Goal: Task Accomplishment & Management: Manage account settings

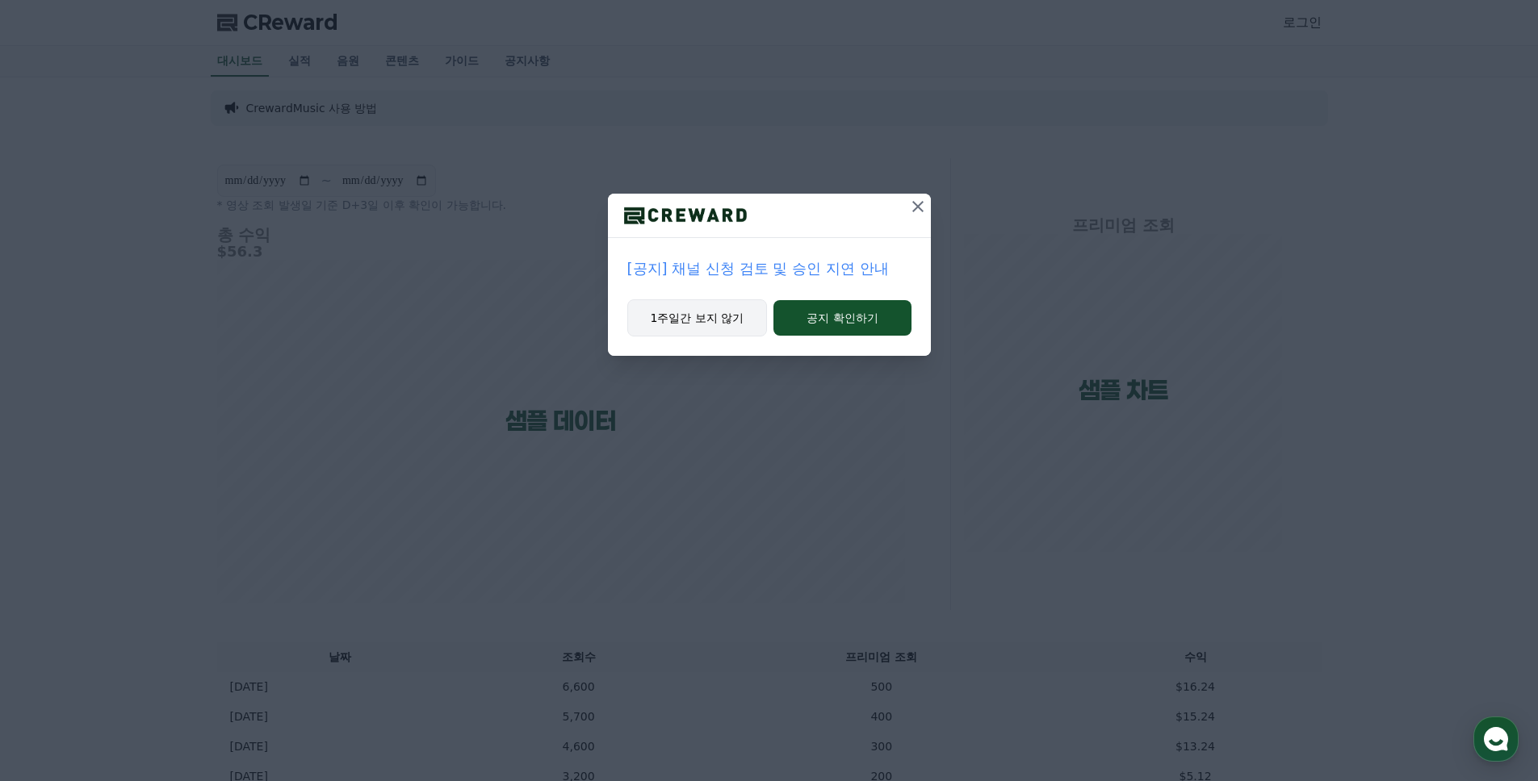
click at [735, 316] on button "1주일간 보지 않기" at bounding box center [697, 318] width 140 height 37
click at [735, 316] on button "1주일간 보지 않기" at bounding box center [696, 318] width 140 height 37
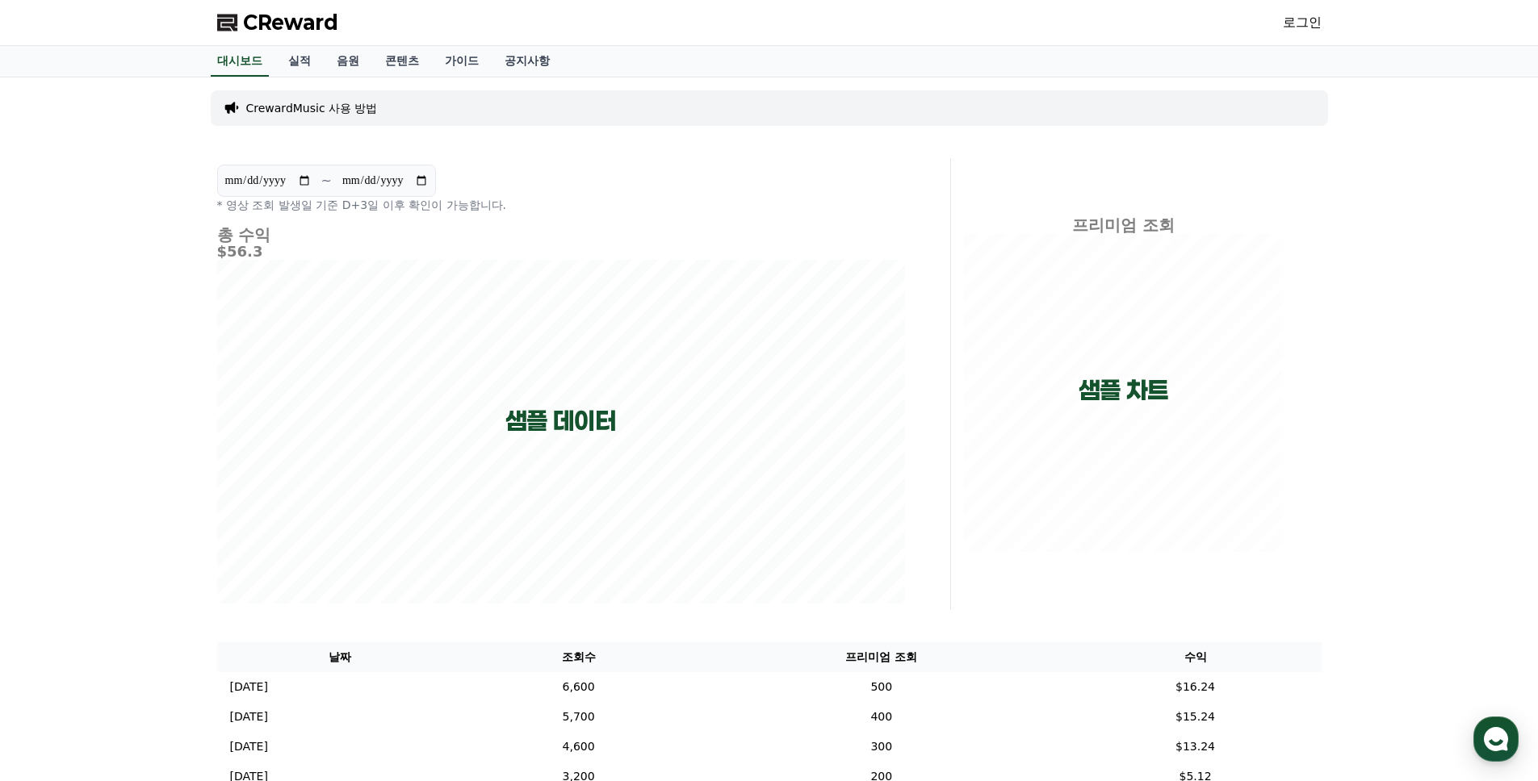
click at [1294, 20] on link "로그인" at bounding box center [1302, 22] width 39 height 19
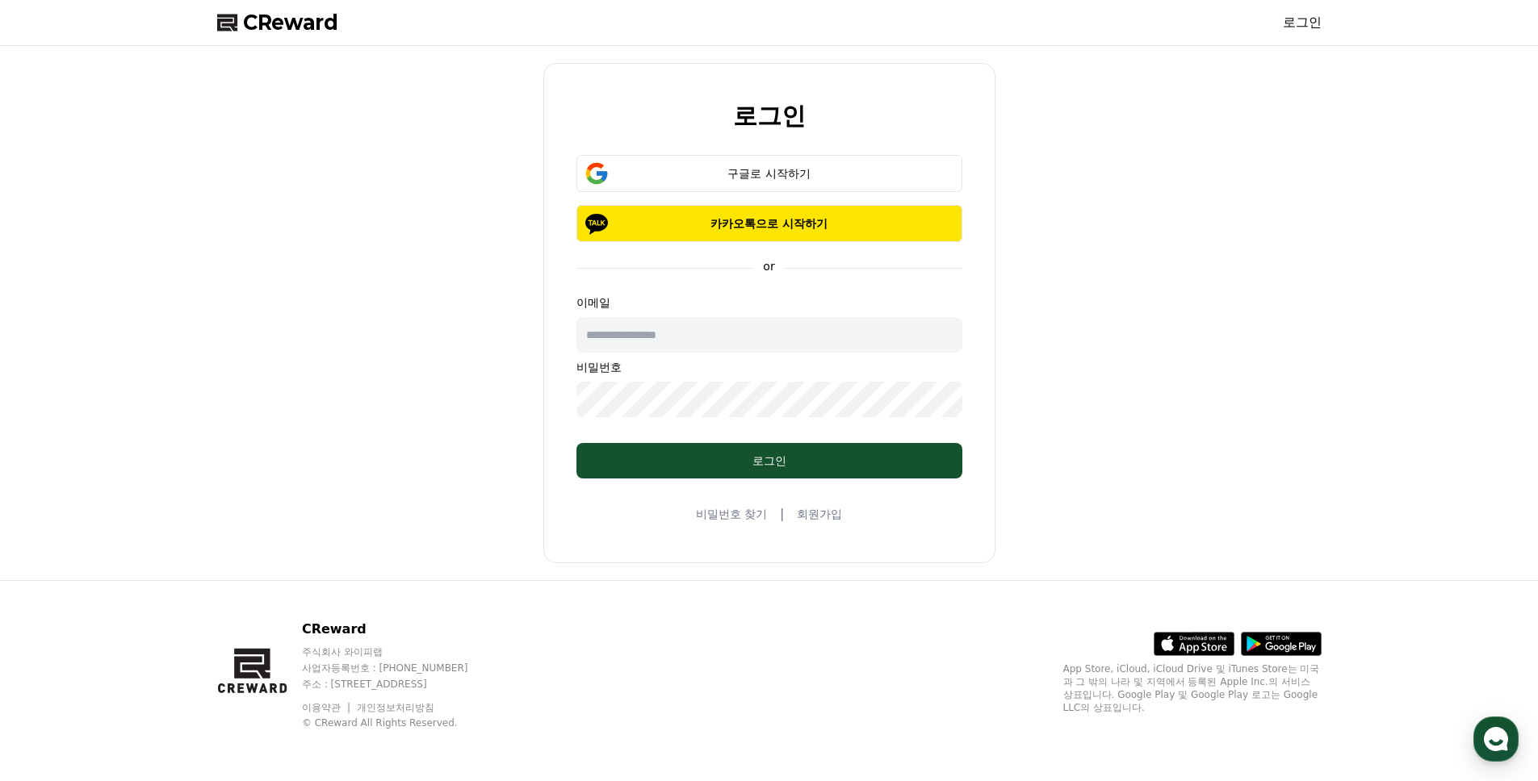
click at [787, 341] on input "text" at bounding box center [769, 335] width 386 height 36
click at [765, 336] on input "text" at bounding box center [769, 335] width 386 height 36
click at [827, 182] on button "구글로 시작하기" at bounding box center [769, 173] width 386 height 37
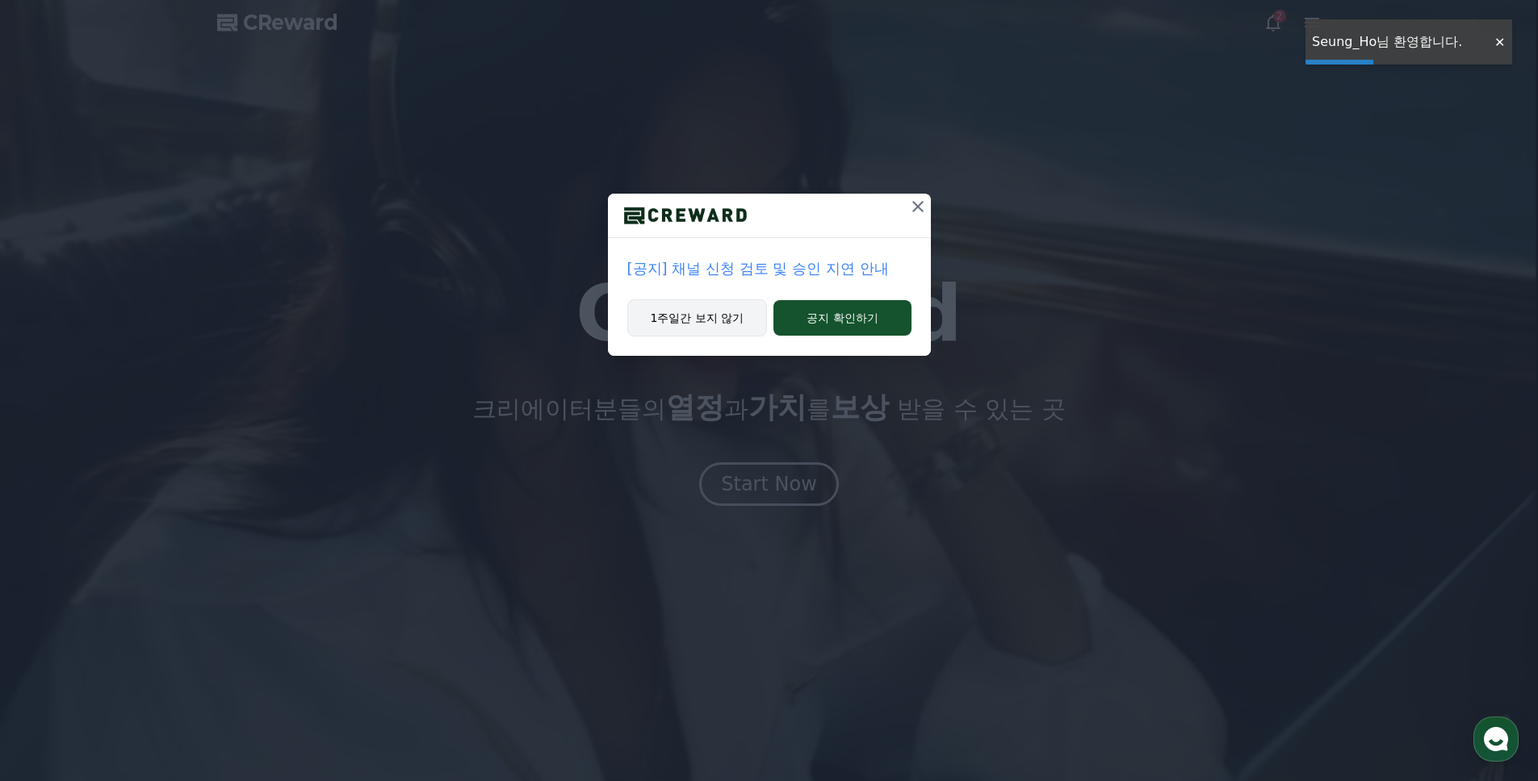
click at [713, 316] on button "1주일간 보지 않기" at bounding box center [697, 318] width 140 height 37
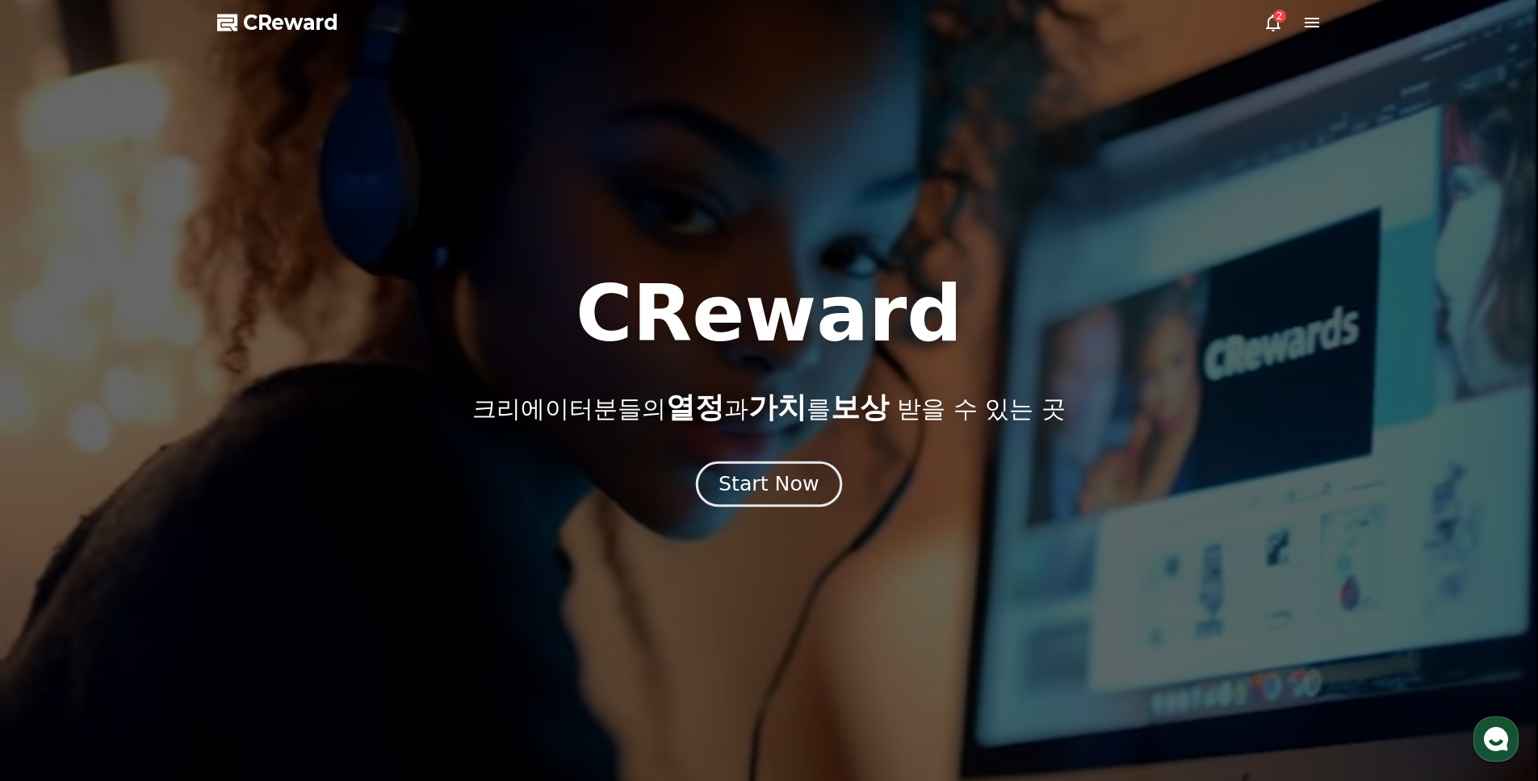
click at [767, 469] on button "Start Now" at bounding box center [769, 485] width 146 height 46
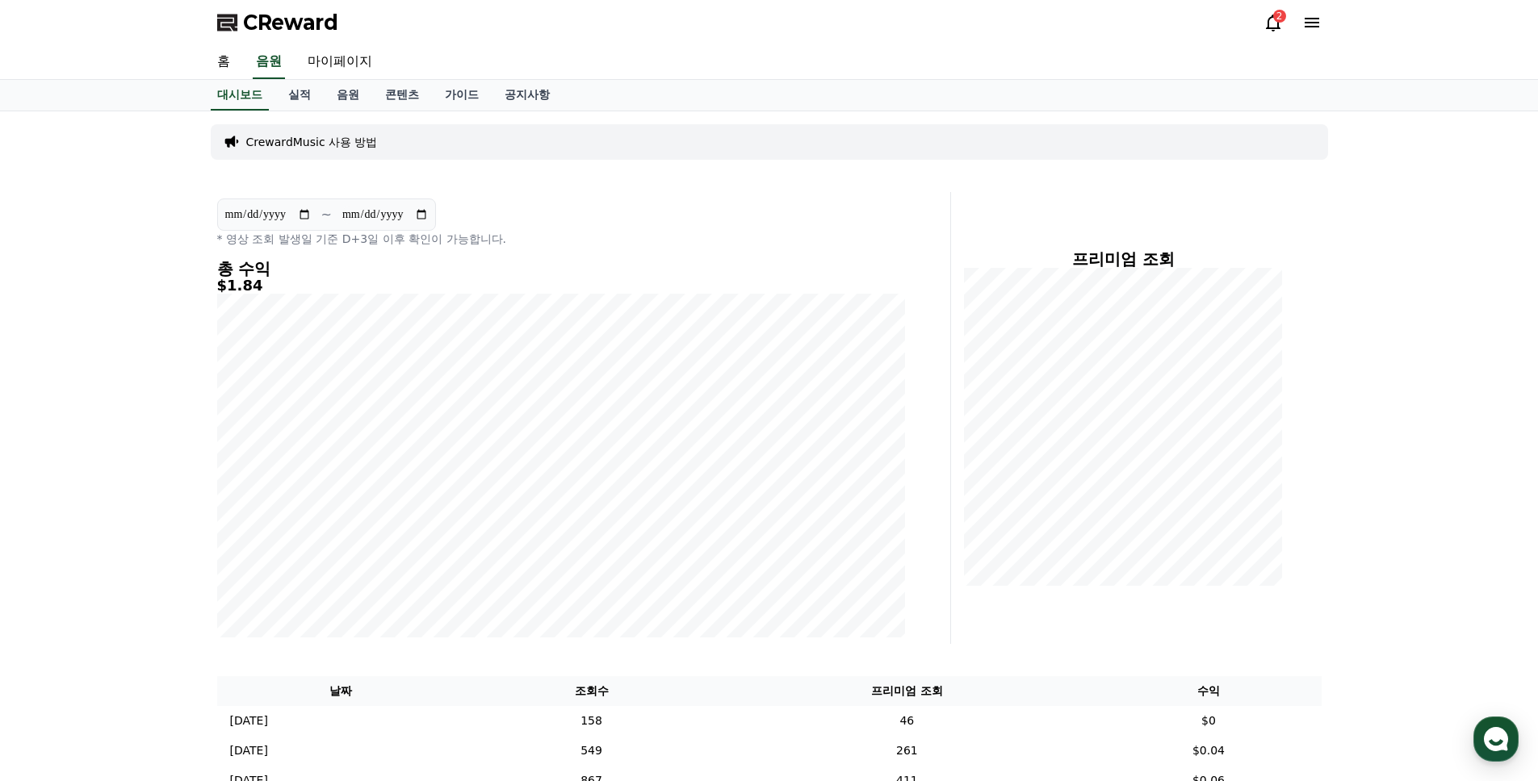
click at [1266, 19] on icon at bounding box center [1272, 22] width 19 height 19
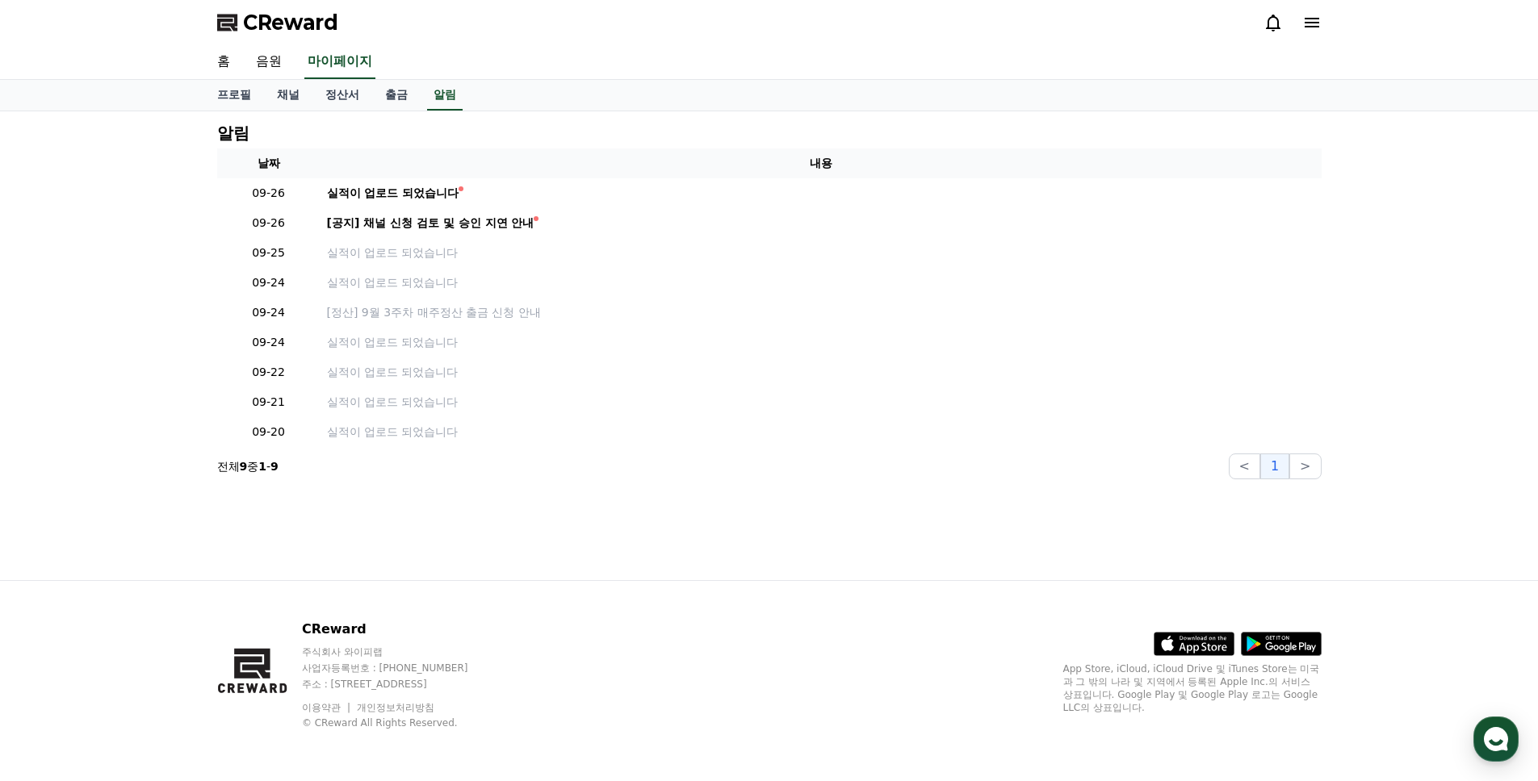
click at [1266, 19] on icon at bounding box center [1272, 22] width 19 height 19
